Goal: Check status

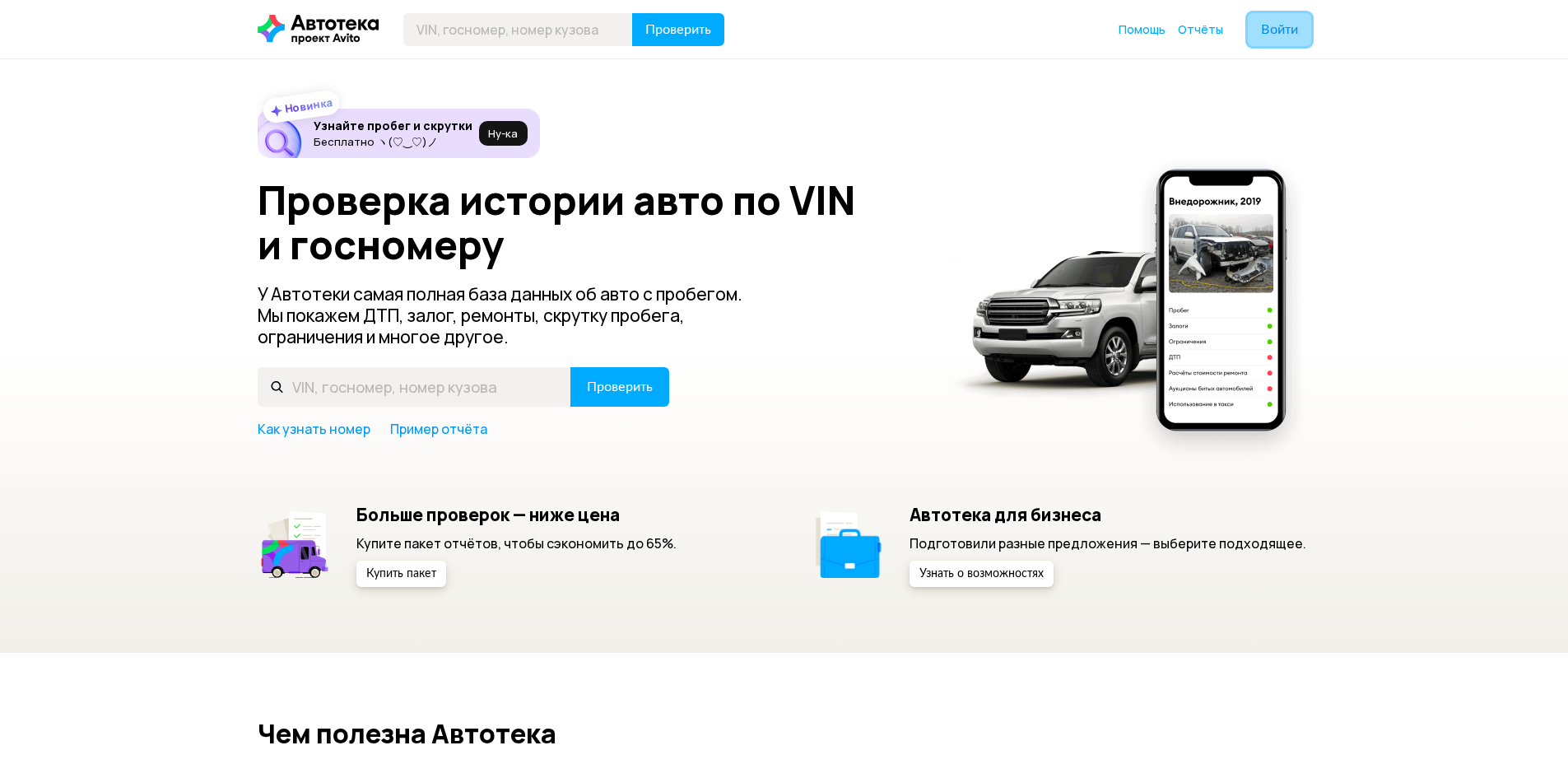
click at [1283, 31] on span "Войти" at bounding box center [1280, 30] width 37 height 14
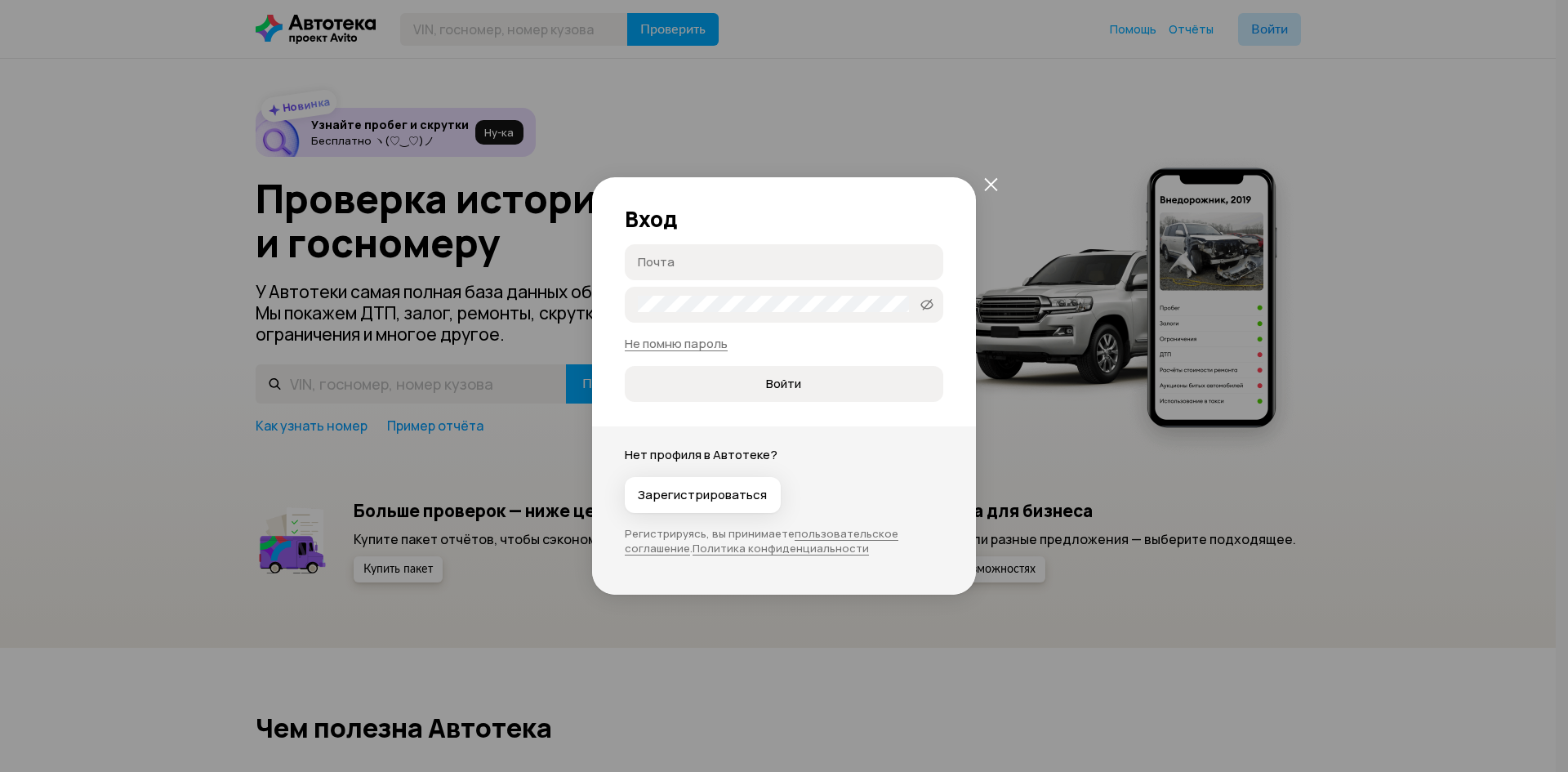
click at [481, 193] on div "Вход Почта Пароль   Не помню пароль Войти Нет профиля в Автотеке? Зарегистриров…" at bounding box center [784, 386] width 1568 height 772
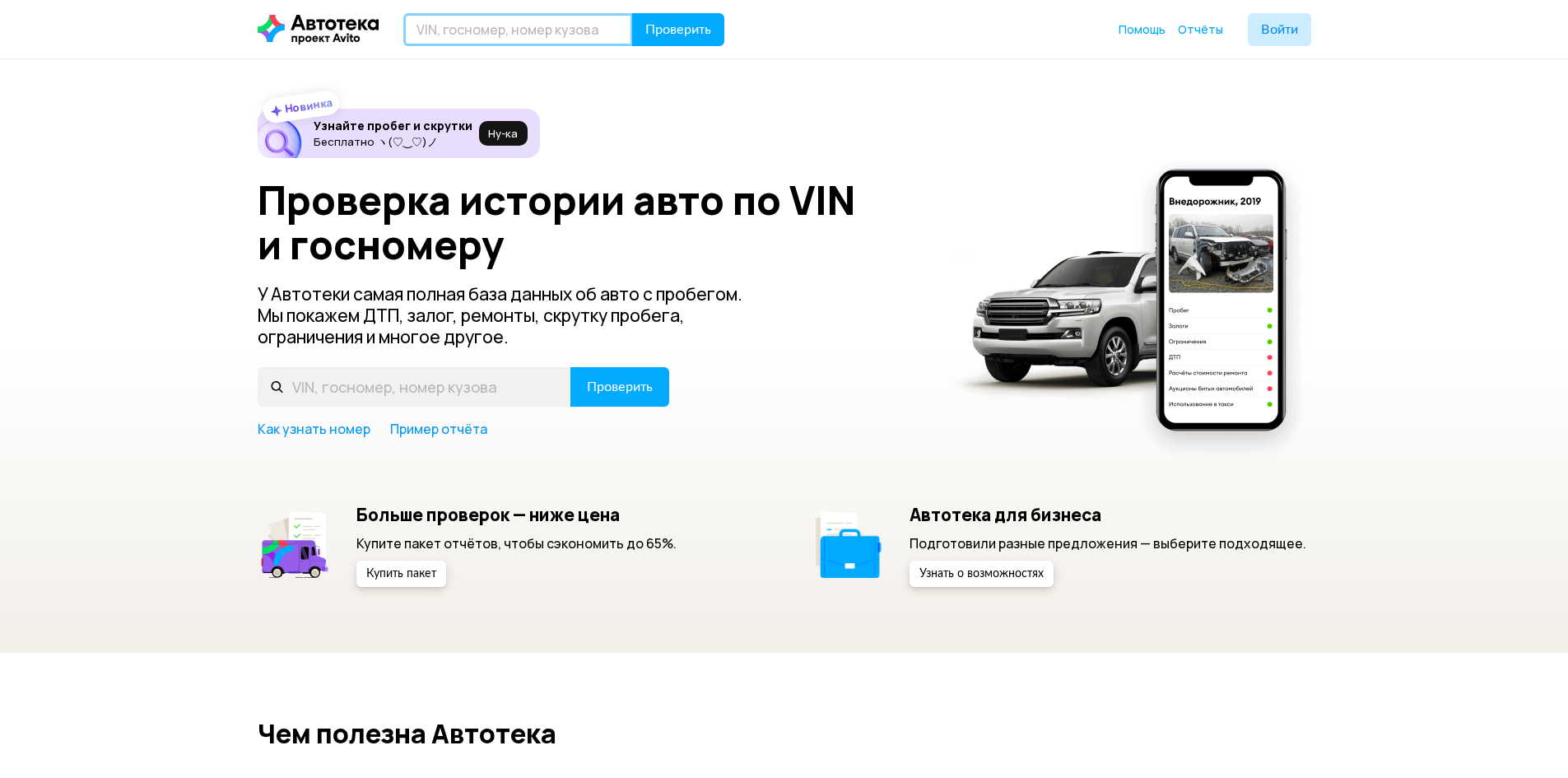
click at [487, 37] on input "text" at bounding box center [518, 30] width 230 height 33
paste input "1GNEK13T04J184665"
type input "1GNEK13T04J184665"
click at [706, 26] on span "Проверить" at bounding box center [679, 30] width 66 height 14
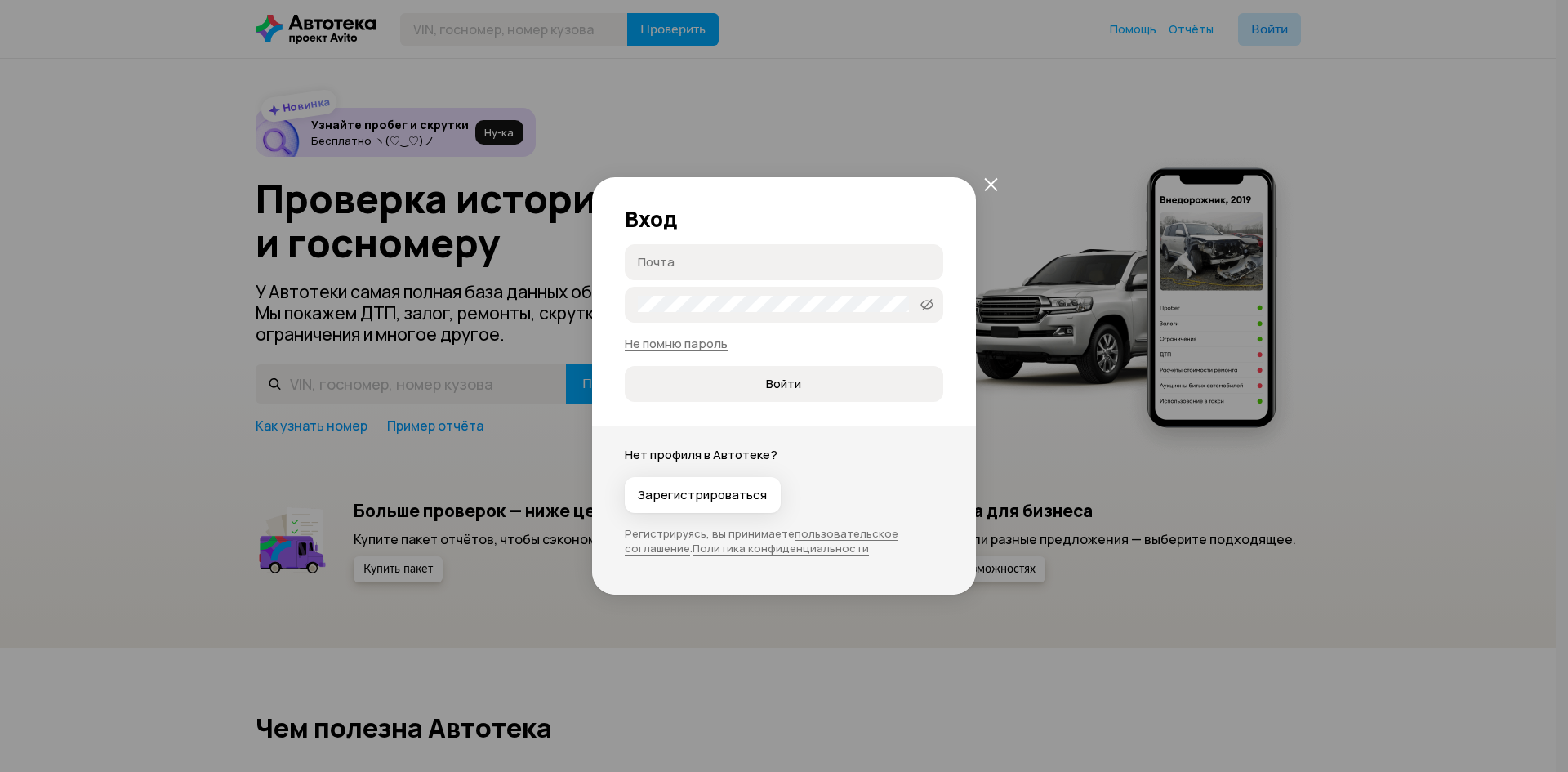
click at [740, 265] on input "Почта" at bounding box center [787, 261] width 298 height 16
click at [783, 382] on span "Войти" at bounding box center [784, 384] width 35 height 16
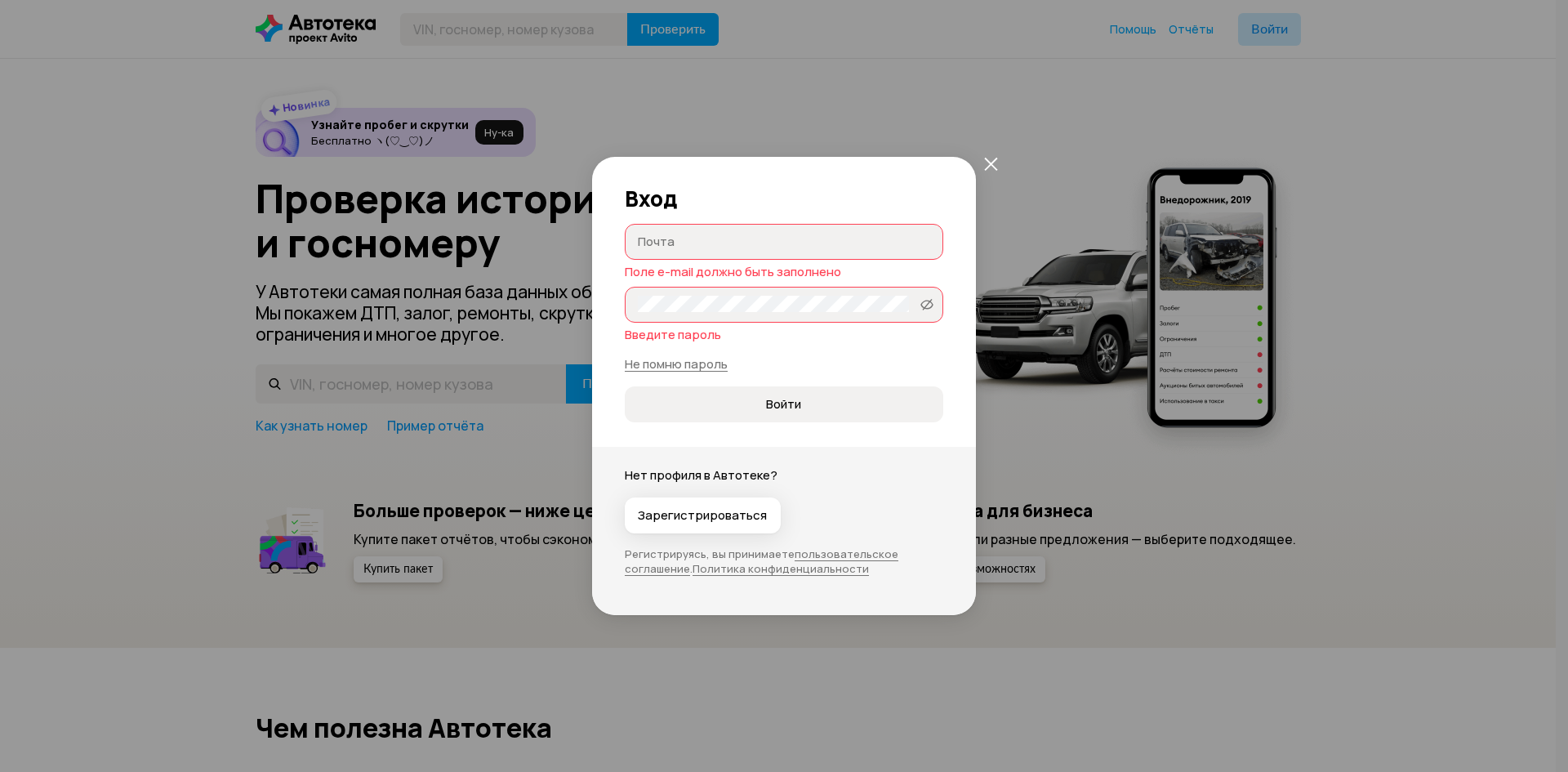
click at [1145, 199] on div "Вход Почта Поле e-mail должно быть заполнено Пароль   Введите пароль Не помню п…" at bounding box center [784, 386] width 1568 height 772
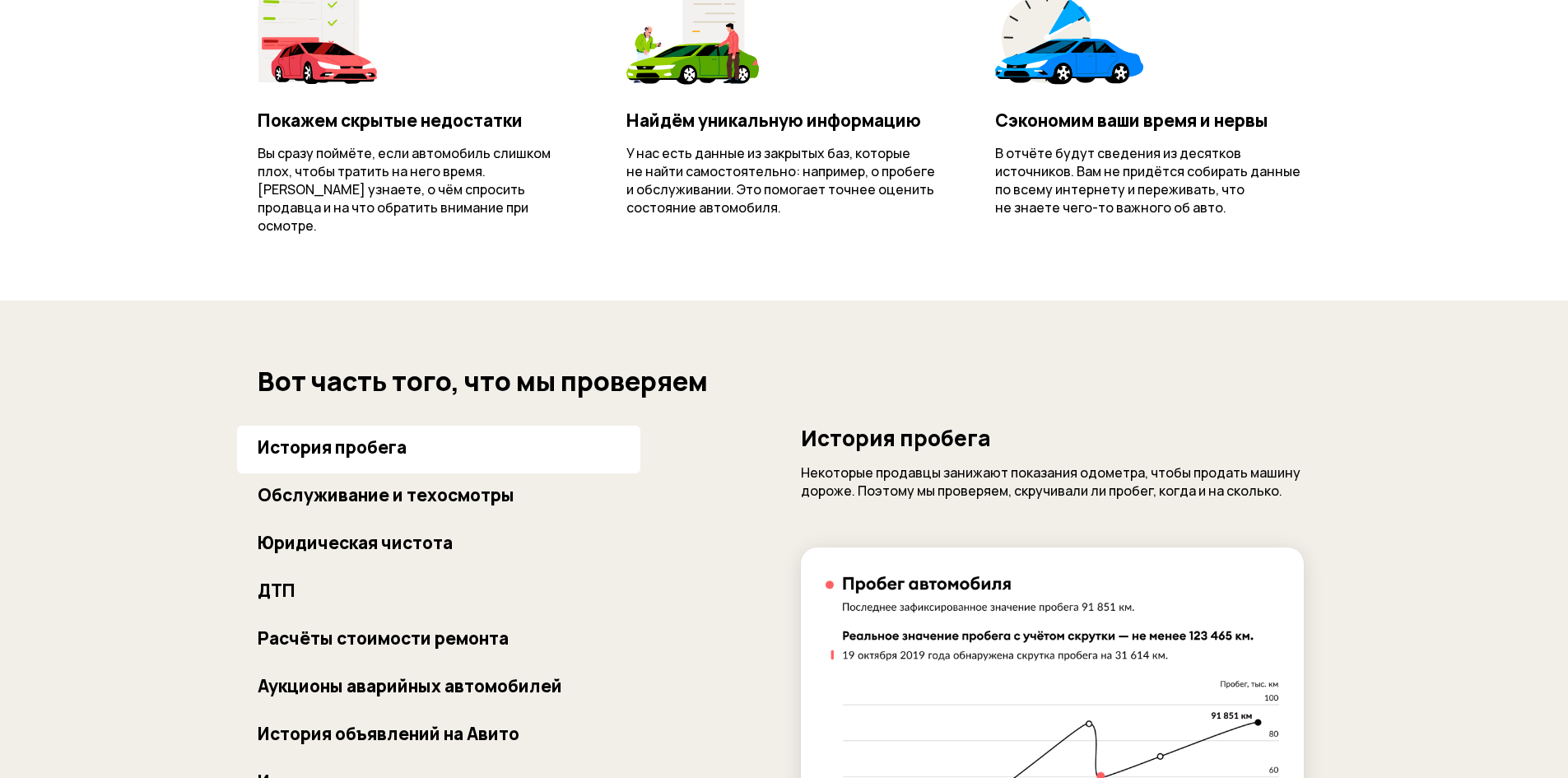
scroll to position [823, 0]
